Goal: Task Accomplishment & Management: Use online tool/utility

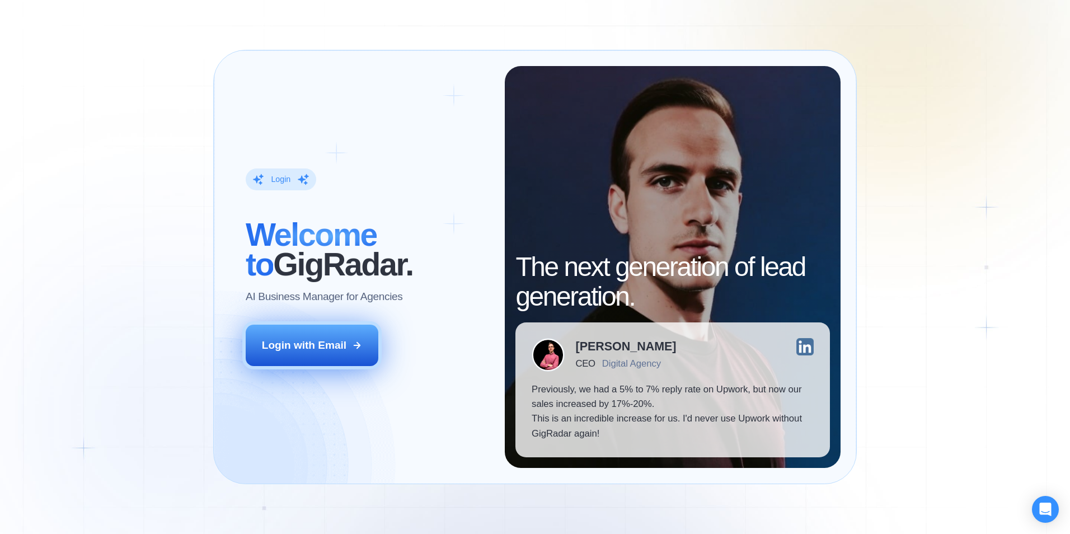
click at [326, 345] on div "Login with Email" at bounding box center [304, 345] width 84 height 15
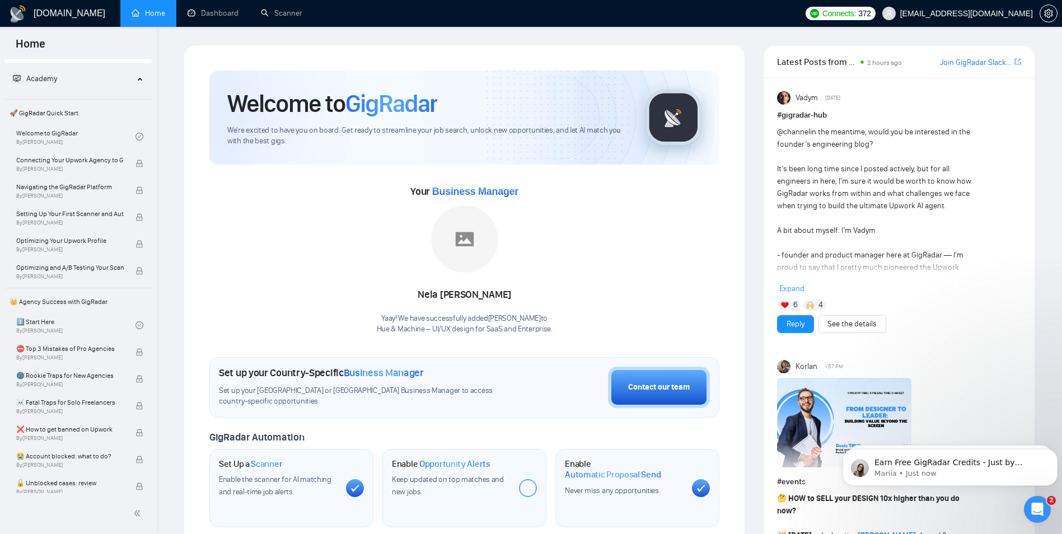
scroll to position [13, 0]
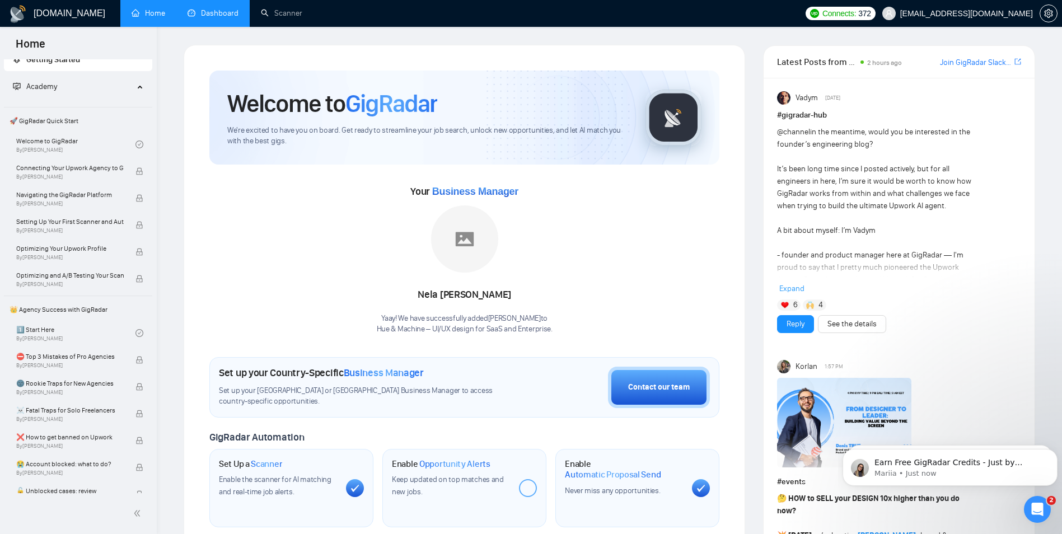
click at [228, 17] on link "Dashboard" at bounding box center [212, 13] width 51 height 10
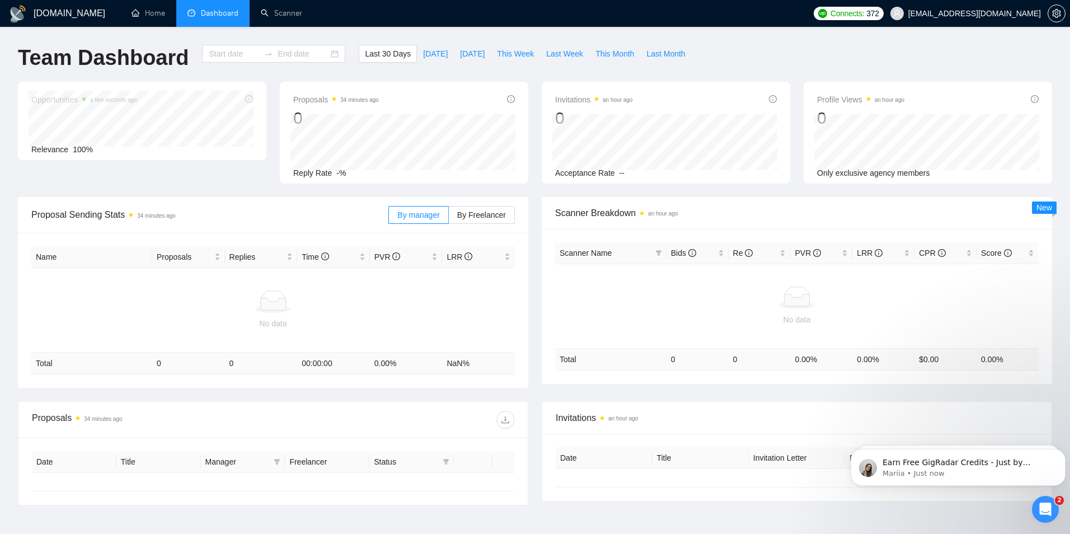
type input "[DATE]"
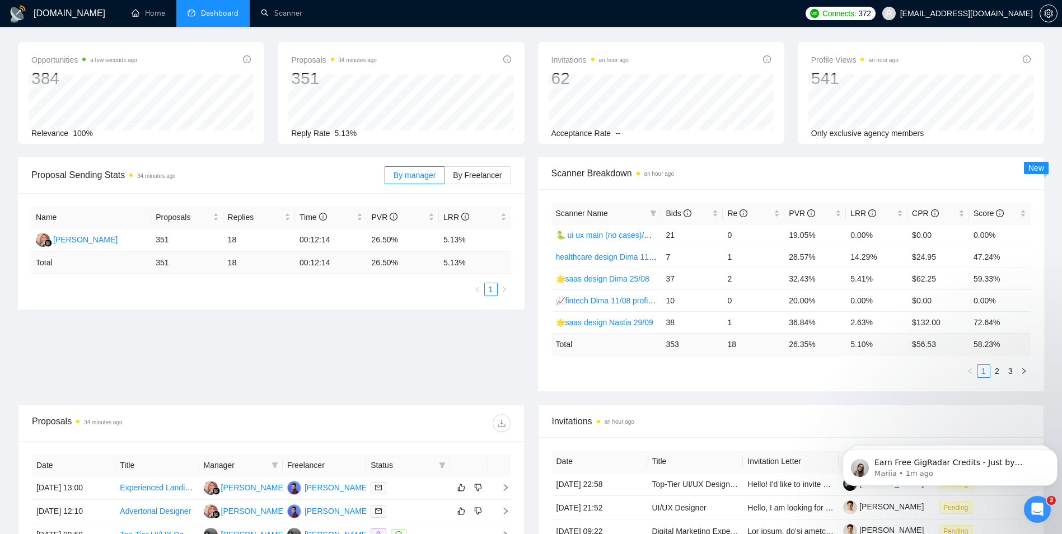
scroll to position [56, 0]
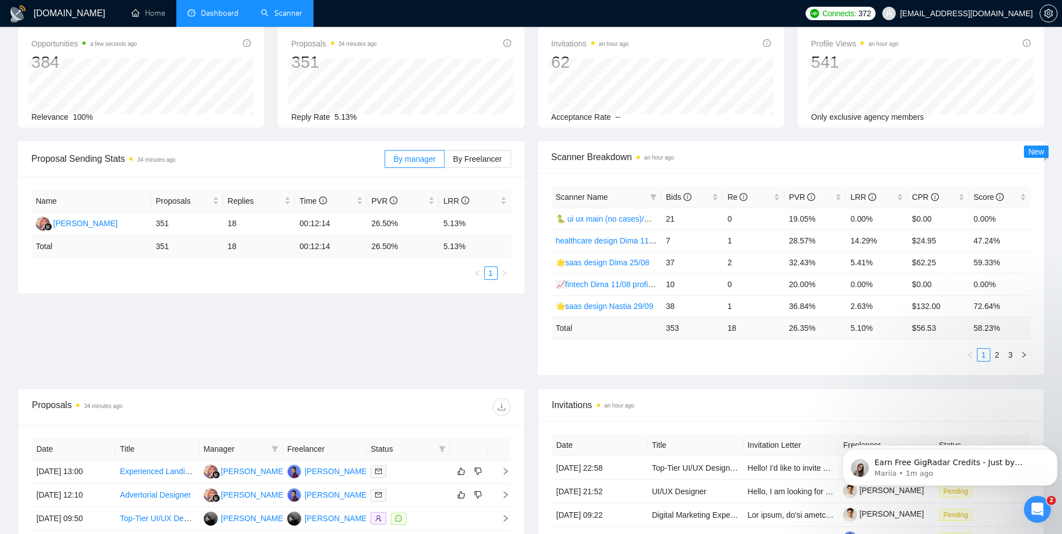
click at [298, 12] on link "Scanner" at bounding box center [281, 13] width 41 height 10
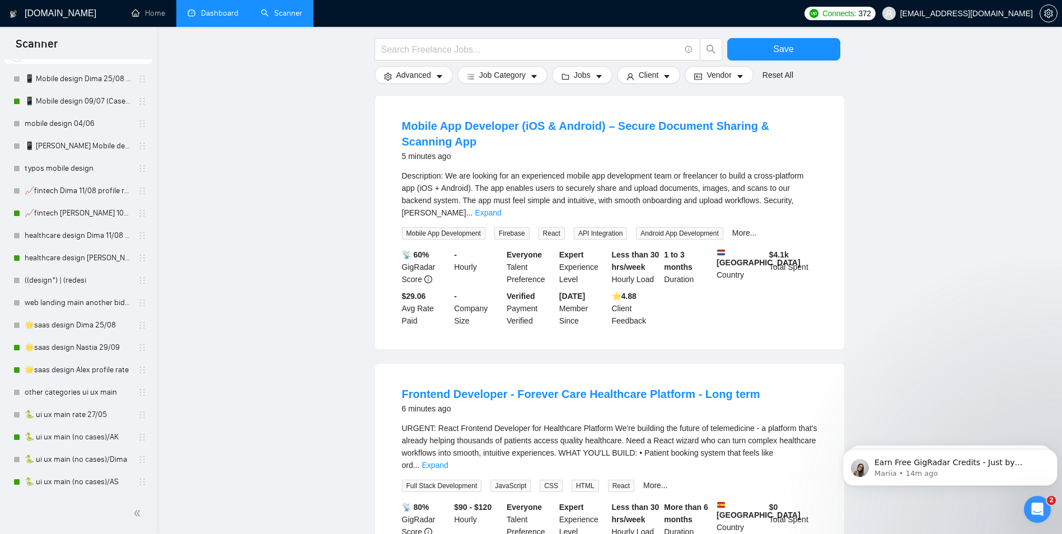
scroll to position [56, 0]
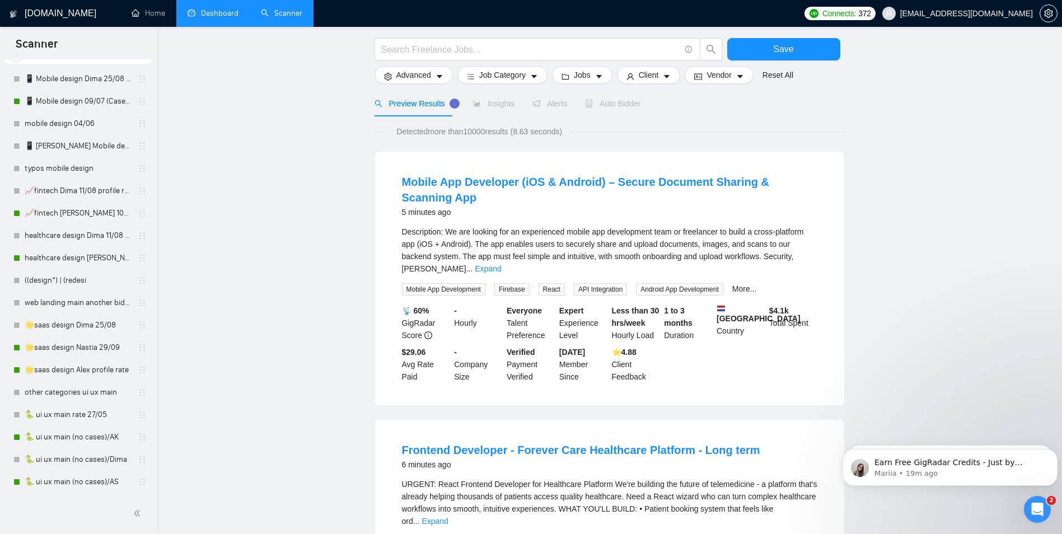
click at [225, 8] on link "Dashboard" at bounding box center [212, 13] width 51 height 10
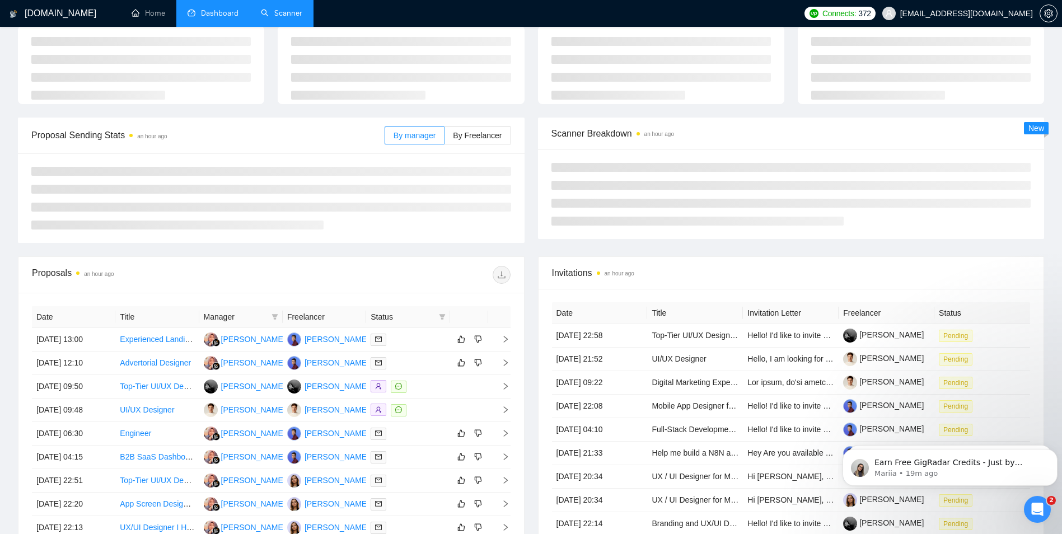
type input "[DATE]"
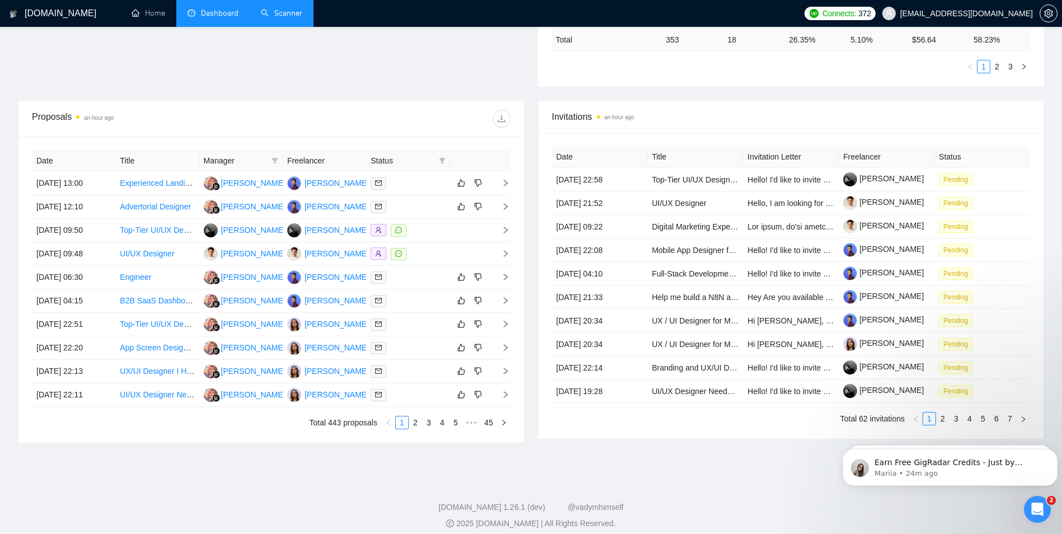
scroll to position [353, 0]
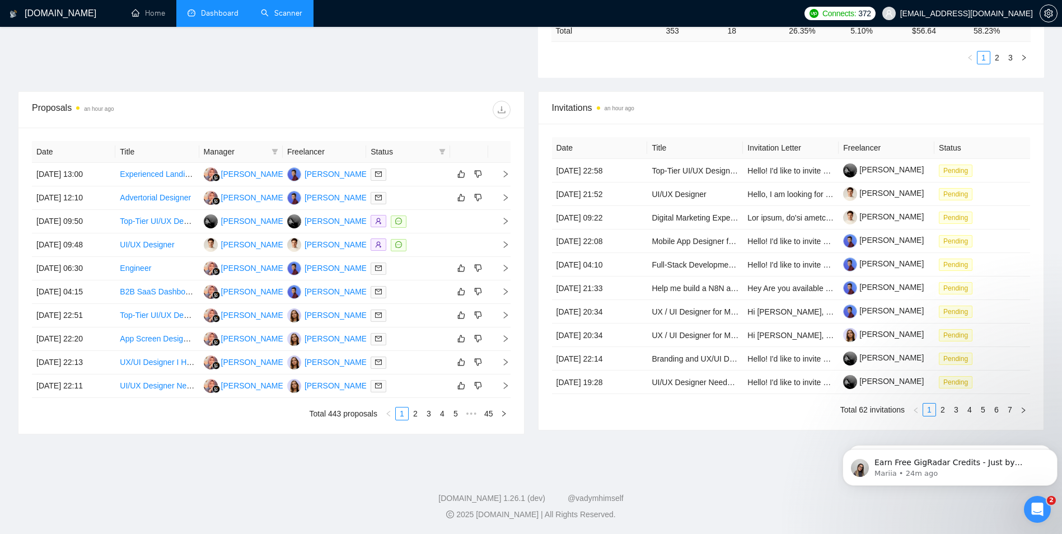
drag, startPoint x: 533, startPoint y: 275, endPoint x: 530, endPoint y: 281, distance: 7.1
click at [531, 281] on div "Invitations an hour ago Date Title Invitation Letter Freelancer Status [DATE] 2…" at bounding box center [791, 262] width 520 height 343
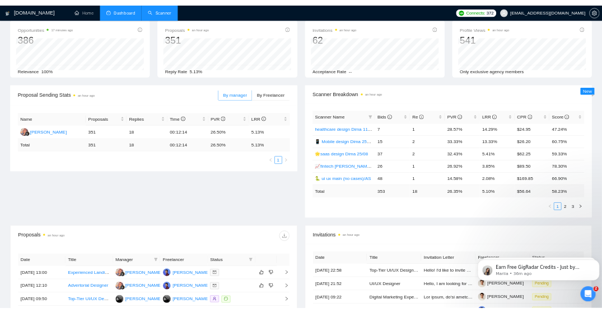
scroll to position [0, 0]
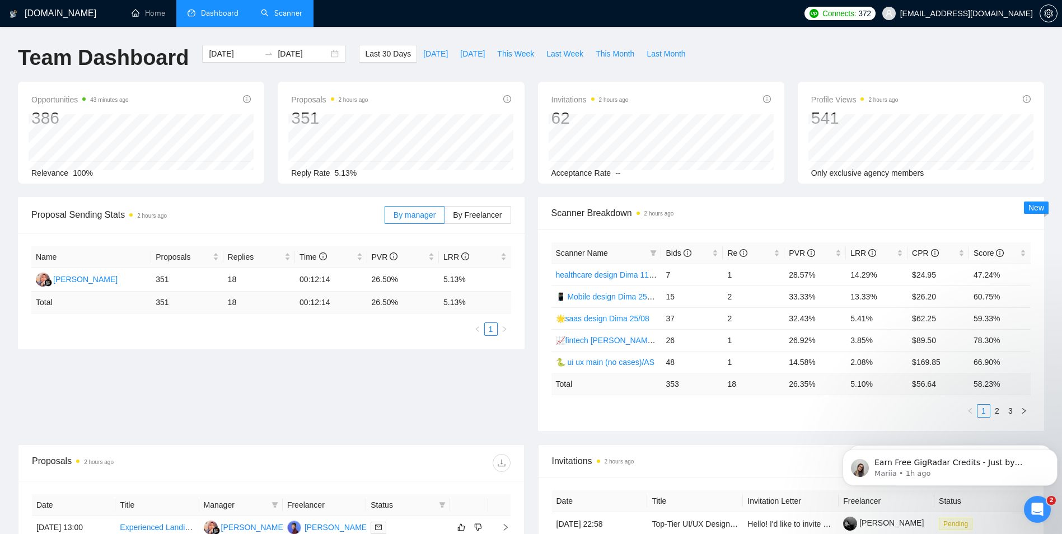
click at [788, 53] on div "Team Dashboard [DATE] [DATE] Last 30 Days [DATE] [DATE] This Week Last Week Thi…" at bounding box center [530, 63] width 1039 height 37
